Goal: Task Accomplishment & Management: Use online tool/utility

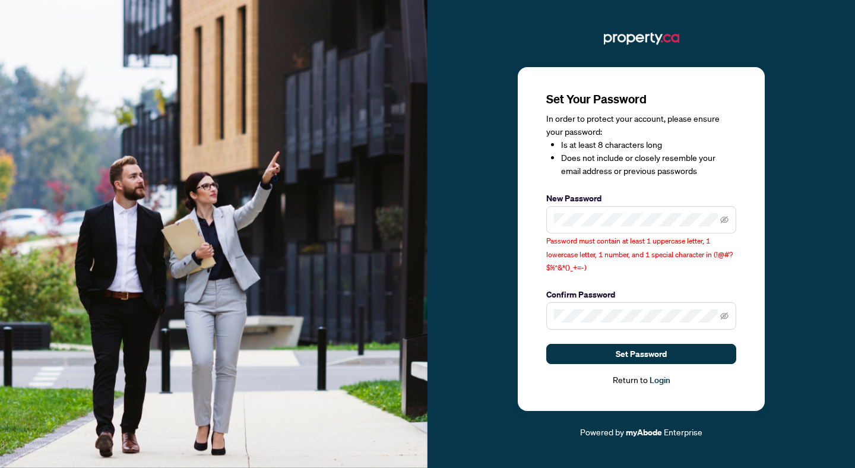
click at [595, 306] on span at bounding box center [641, 315] width 190 height 27
click at [539, 222] on div "Set Your Password In order to protect your account, please ensure your password…" at bounding box center [641, 239] width 247 height 344
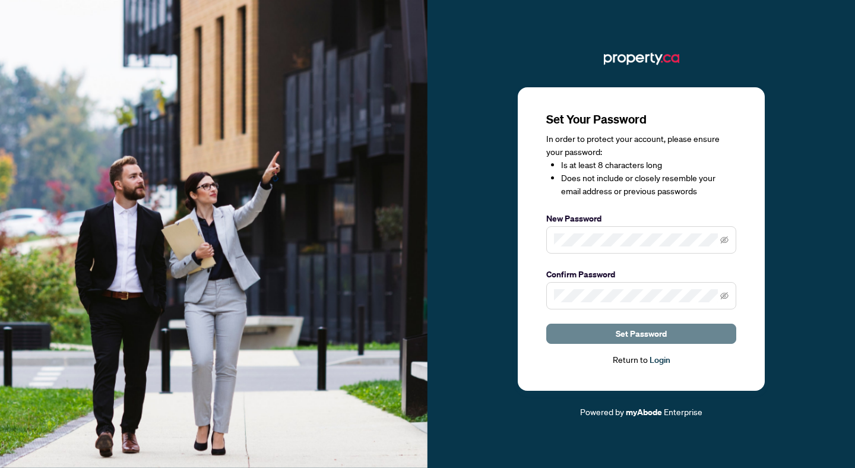
click at [582, 340] on button "Set Password" at bounding box center [641, 334] width 190 height 20
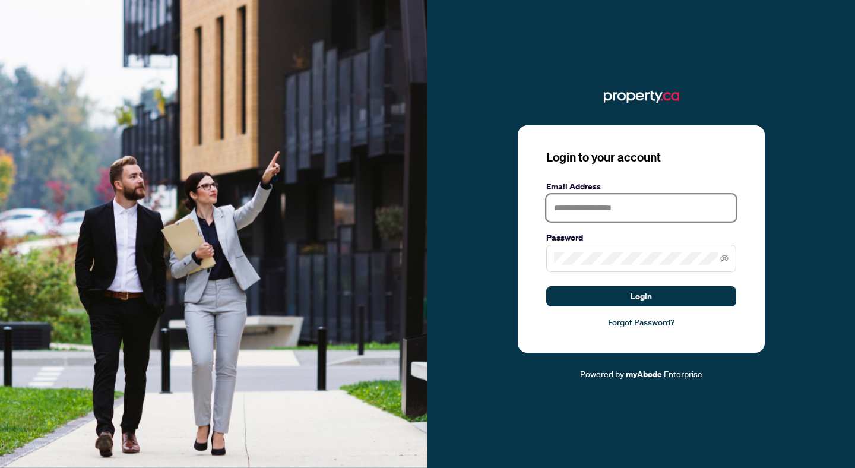
click at [598, 211] on input "text" at bounding box center [641, 207] width 190 height 27
type input "**********"
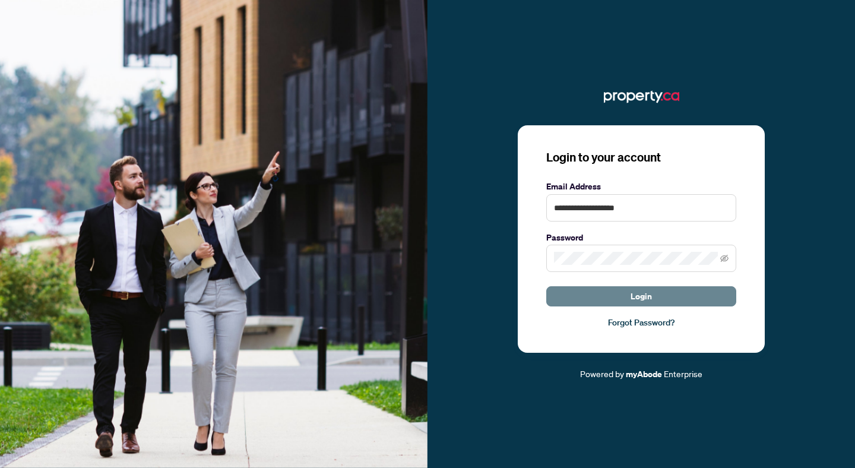
click at [566, 305] on button "Login" at bounding box center [641, 296] width 190 height 20
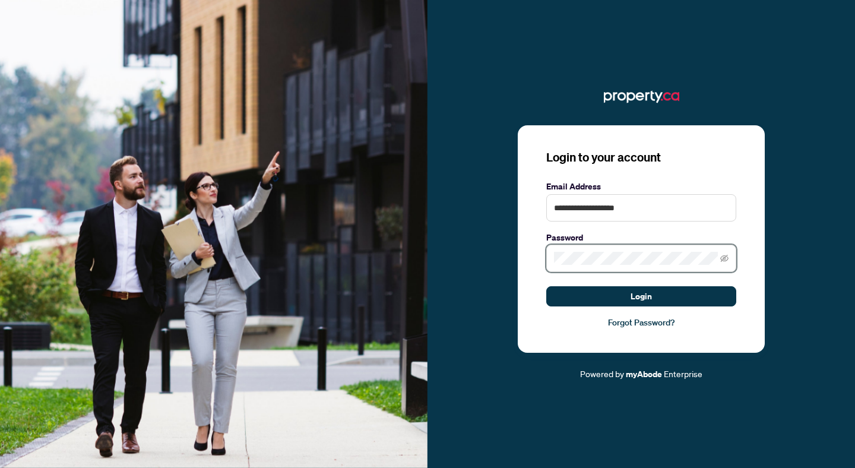
click at [546, 286] on button "Login" at bounding box center [641, 296] width 190 height 20
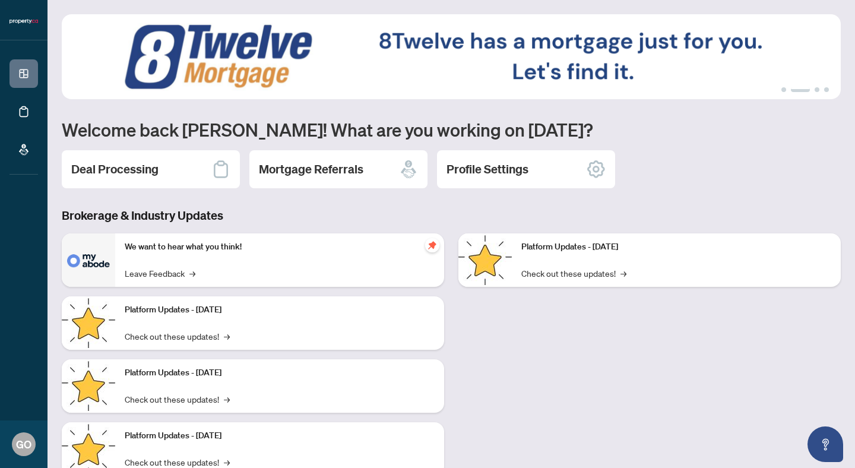
scroll to position [1, 0]
click at [499, 172] on h2 "Profile Settings" at bounding box center [487, 168] width 82 height 17
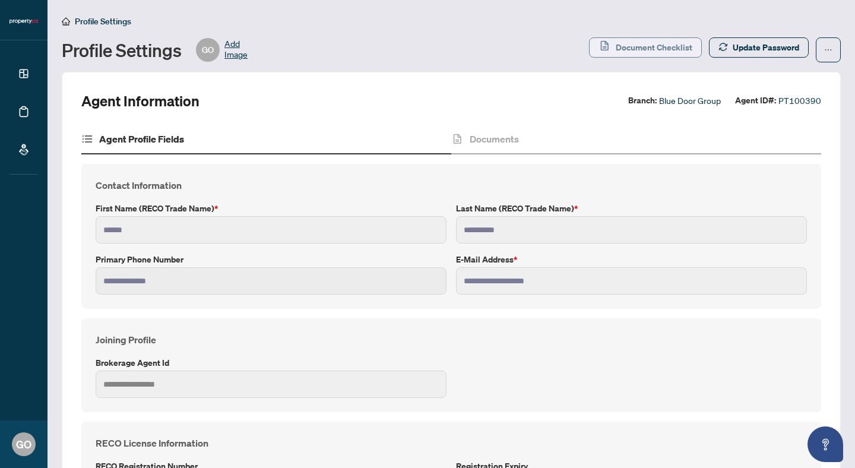
click at [627, 46] on span "Document Checklist" at bounding box center [654, 47] width 77 height 19
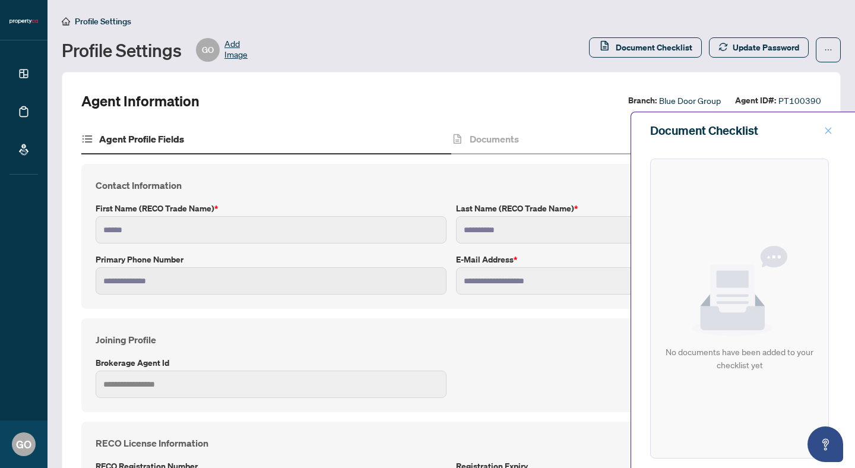
click at [829, 132] on icon "close" at bounding box center [828, 130] width 7 height 7
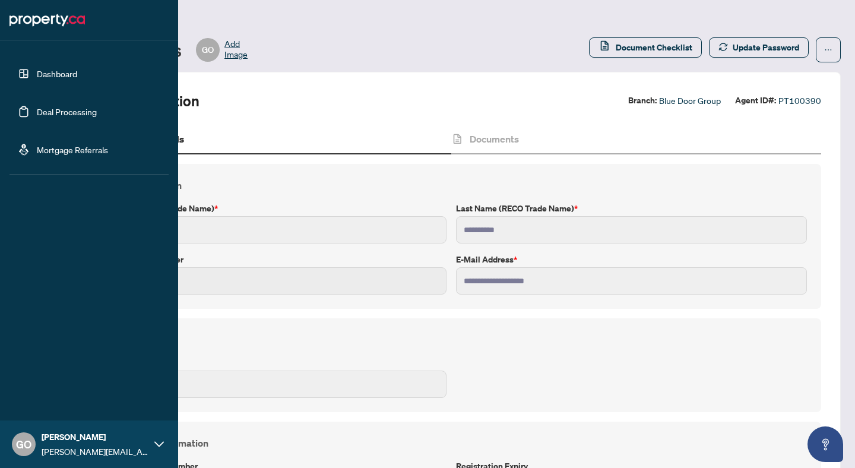
click at [52, 116] on link "Deal Processing" at bounding box center [67, 111] width 60 height 11
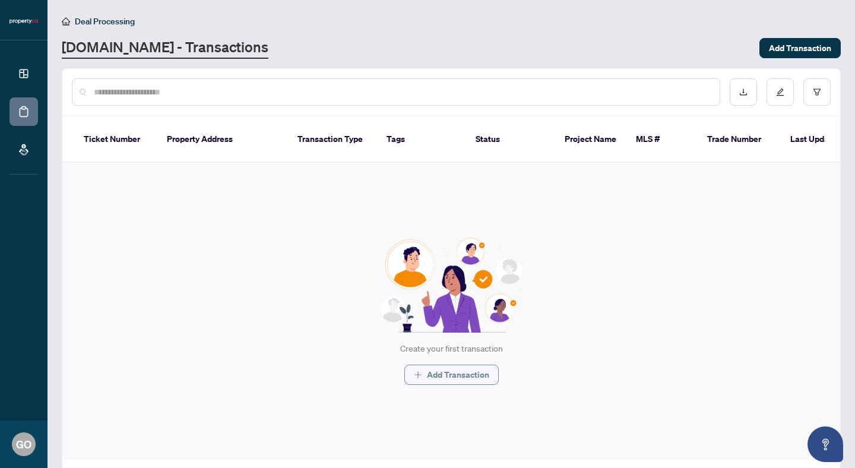
click at [458, 365] on span "Add Transaction" at bounding box center [458, 374] width 62 height 19
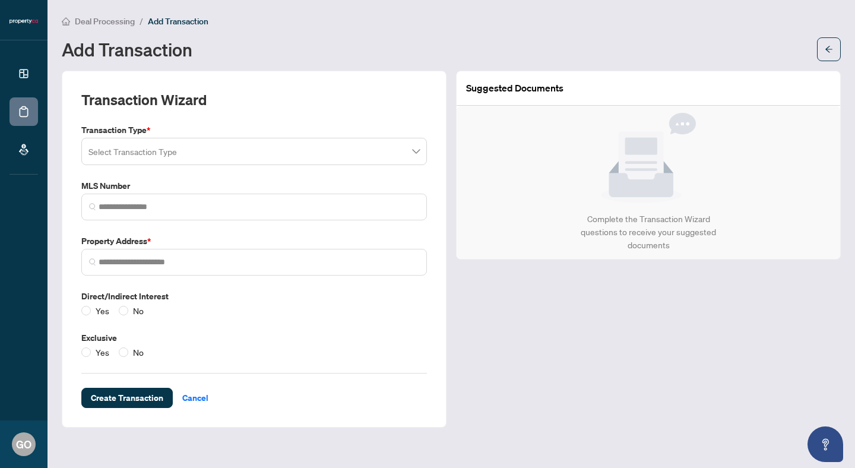
click at [416, 153] on span at bounding box center [253, 151] width 331 height 23
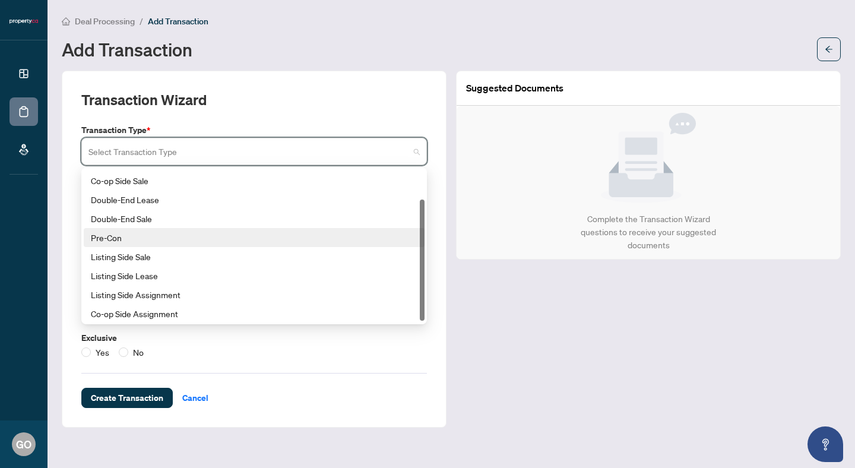
scroll to position [38, 0]
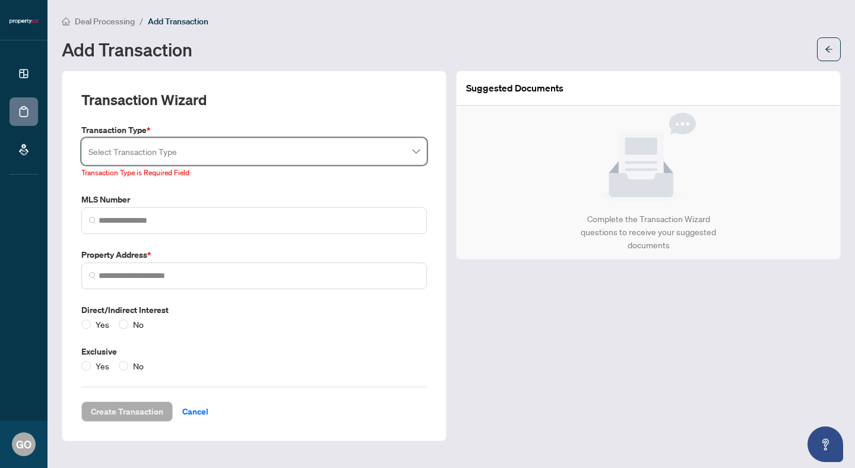
click at [508, 342] on div "Suggested Documents Complete the Transaction Wizard questions to receive your s…" at bounding box center [648, 256] width 394 height 370
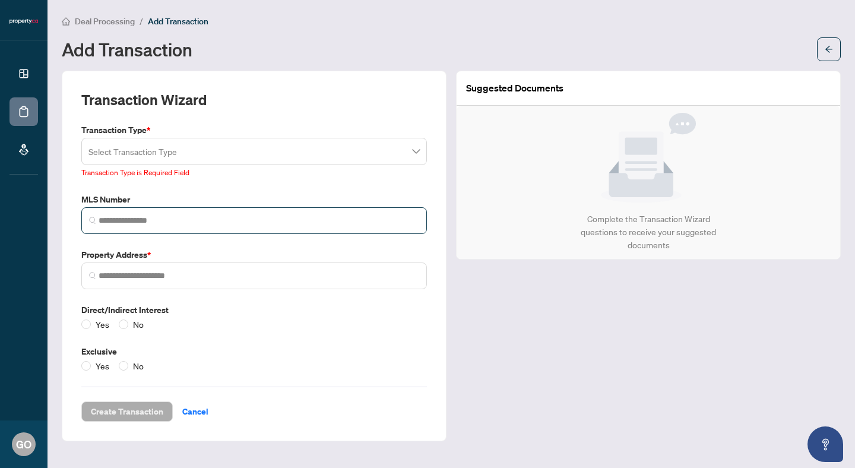
click at [138, 226] on span at bounding box center [254, 220] width 346 height 27
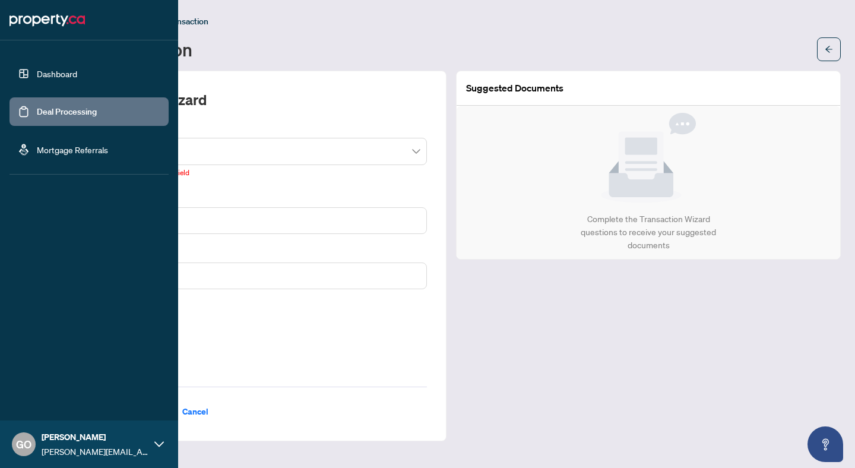
click at [58, 147] on link "Mortgage Referrals" at bounding box center [72, 149] width 71 height 11
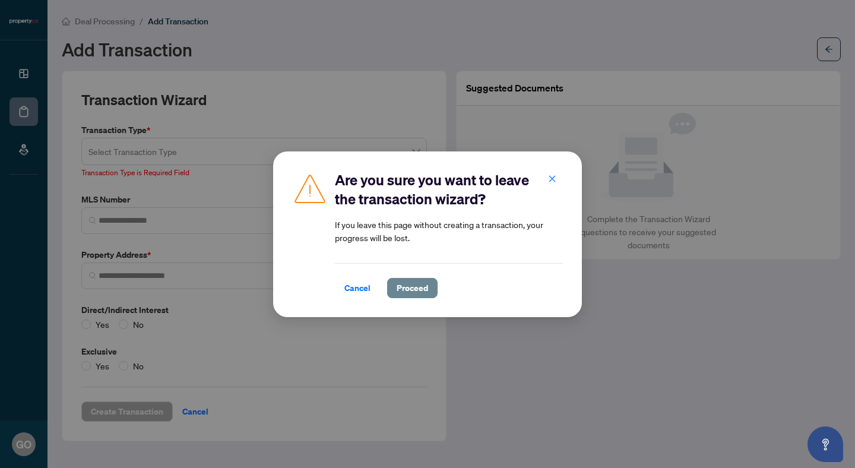
click at [408, 286] on span "Proceed" at bounding box center [412, 287] width 31 height 19
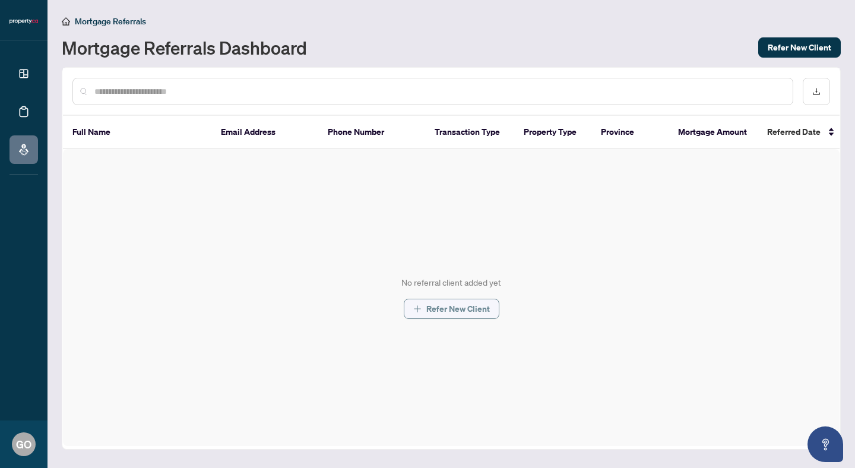
click at [455, 306] on span "Refer New Client" at bounding box center [458, 308] width 64 height 19
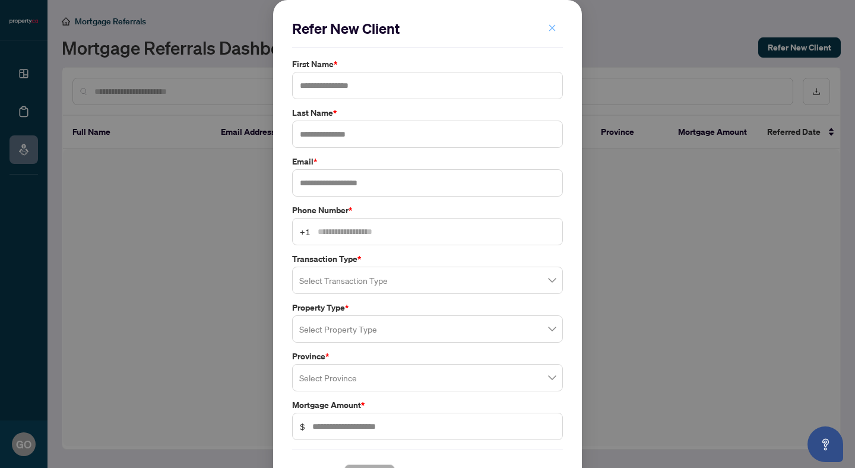
click at [554, 23] on span "button" at bounding box center [552, 27] width 8 height 19
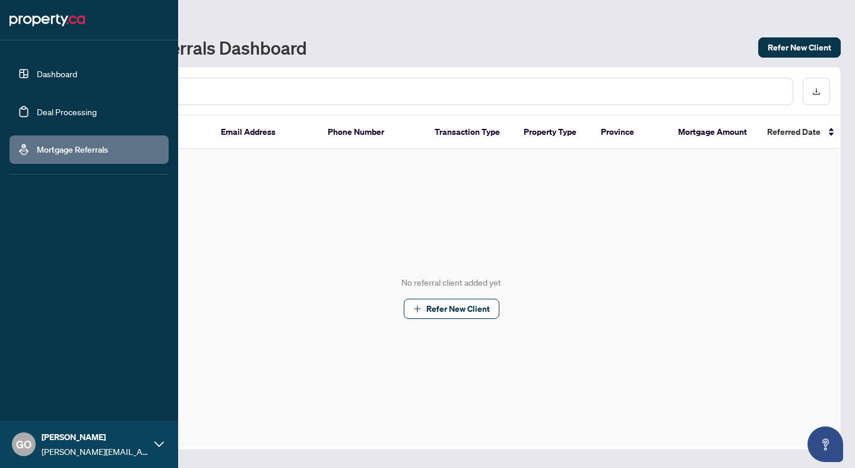
click at [54, 74] on link "Dashboard" at bounding box center [57, 73] width 40 height 11
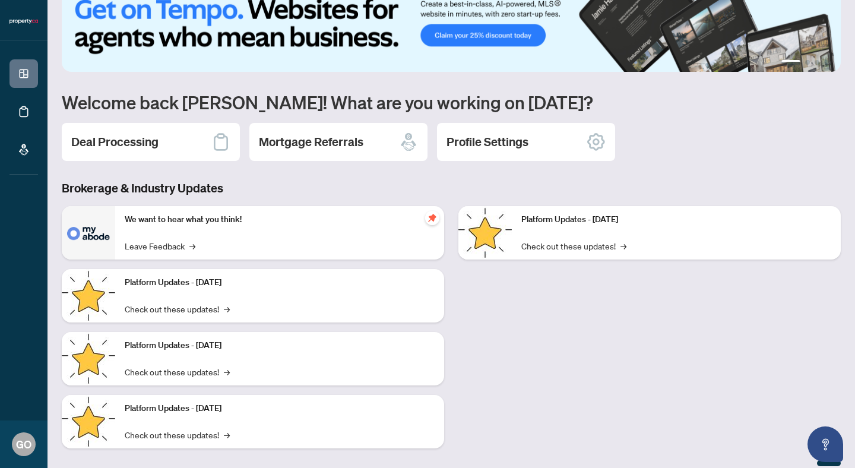
scroll to position [40, 0]
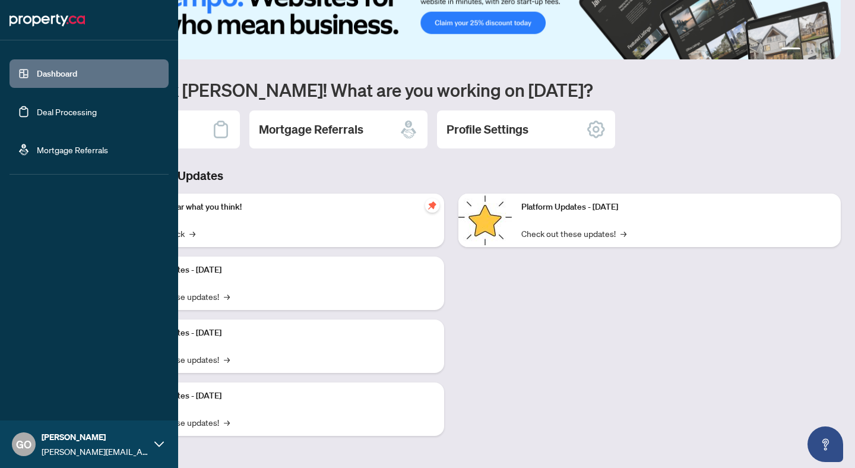
click at [71, 148] on link "Mortgage Referrals" at bounding box center [72, 149] width 71 height 11
